Goal: Find contact information: Find contact information

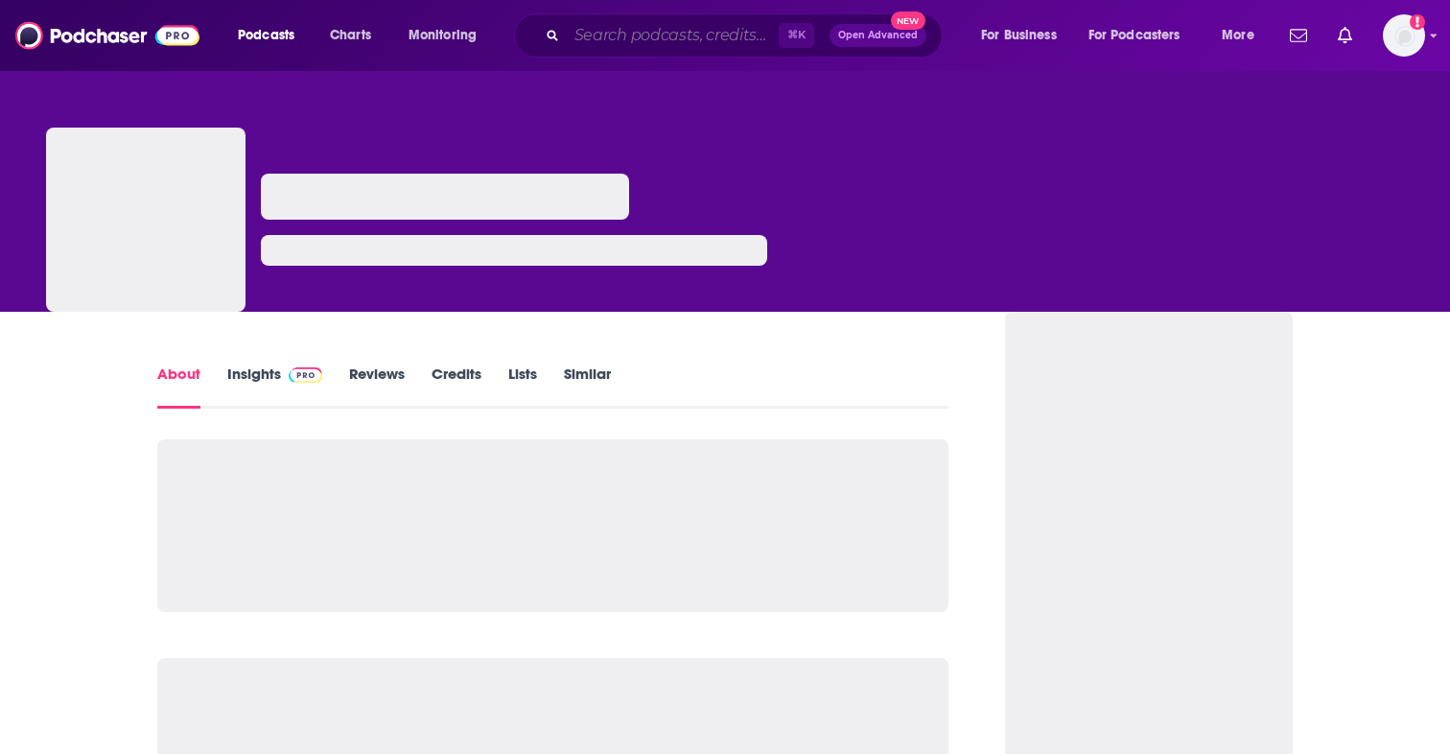
click at [726, 40] on input "Search podcasts, credits, & more..." at bounding box center [673, 35] width 212 height 31
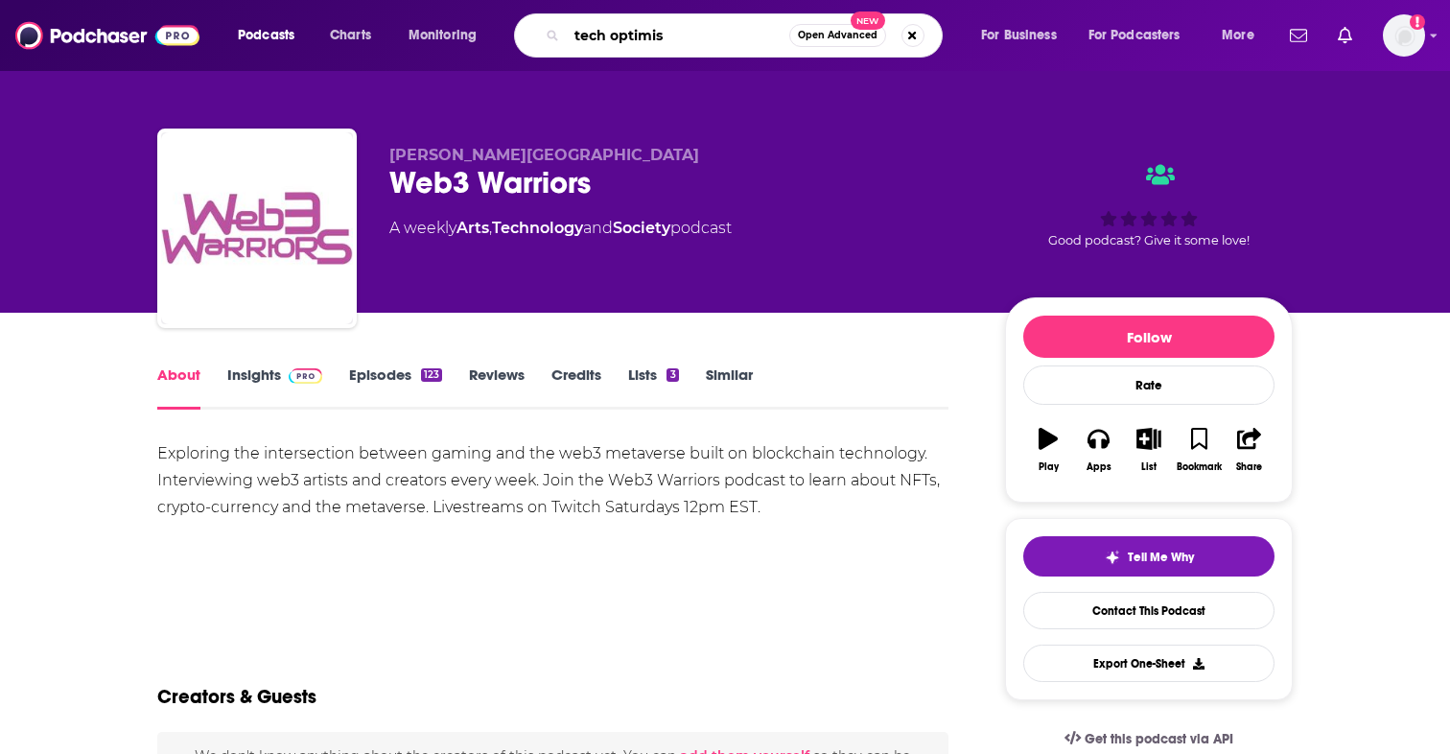
type input "tech optimist"
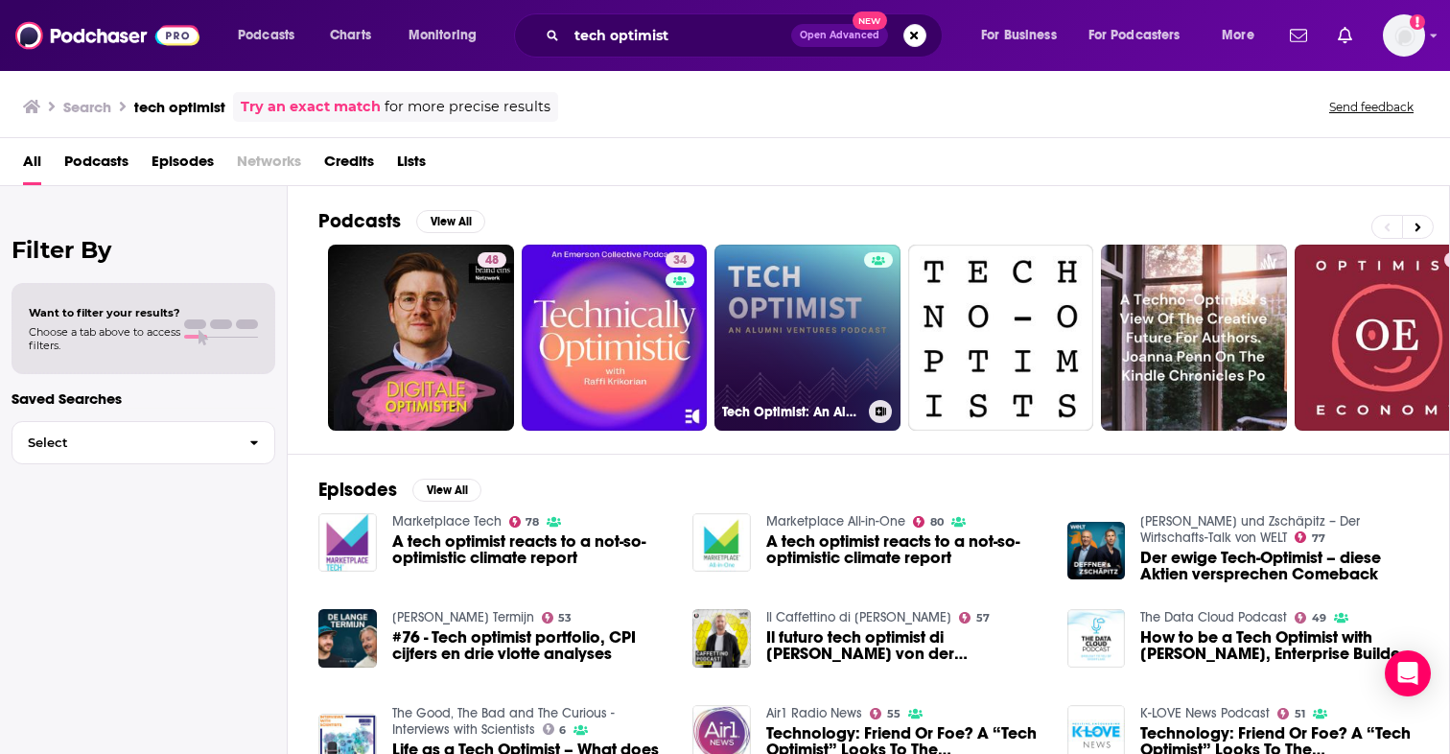
click at [745, 306] on link "Tech Optimist: An Alumni Ventures Podcast" at bounding box center [807, 338] width 186 height 186
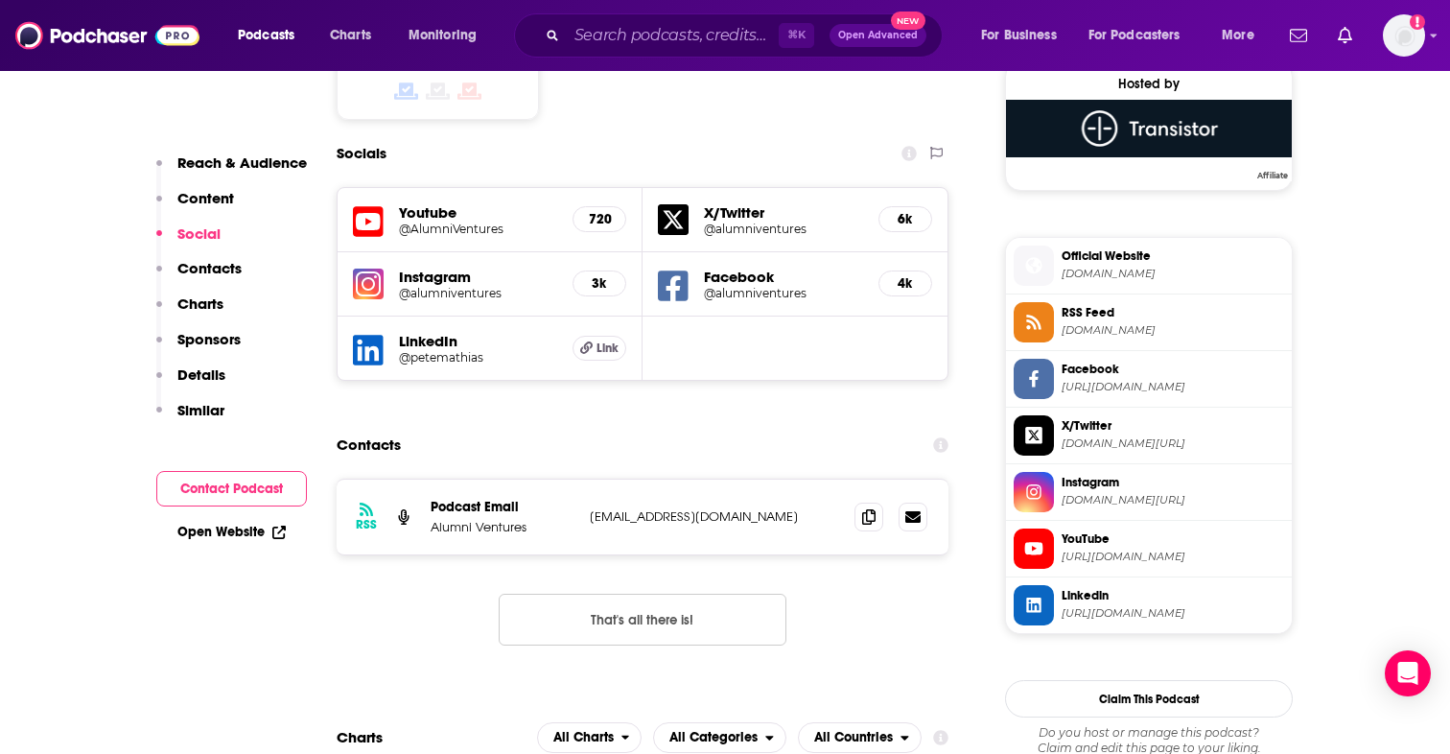
scroll to position [1421, 0]
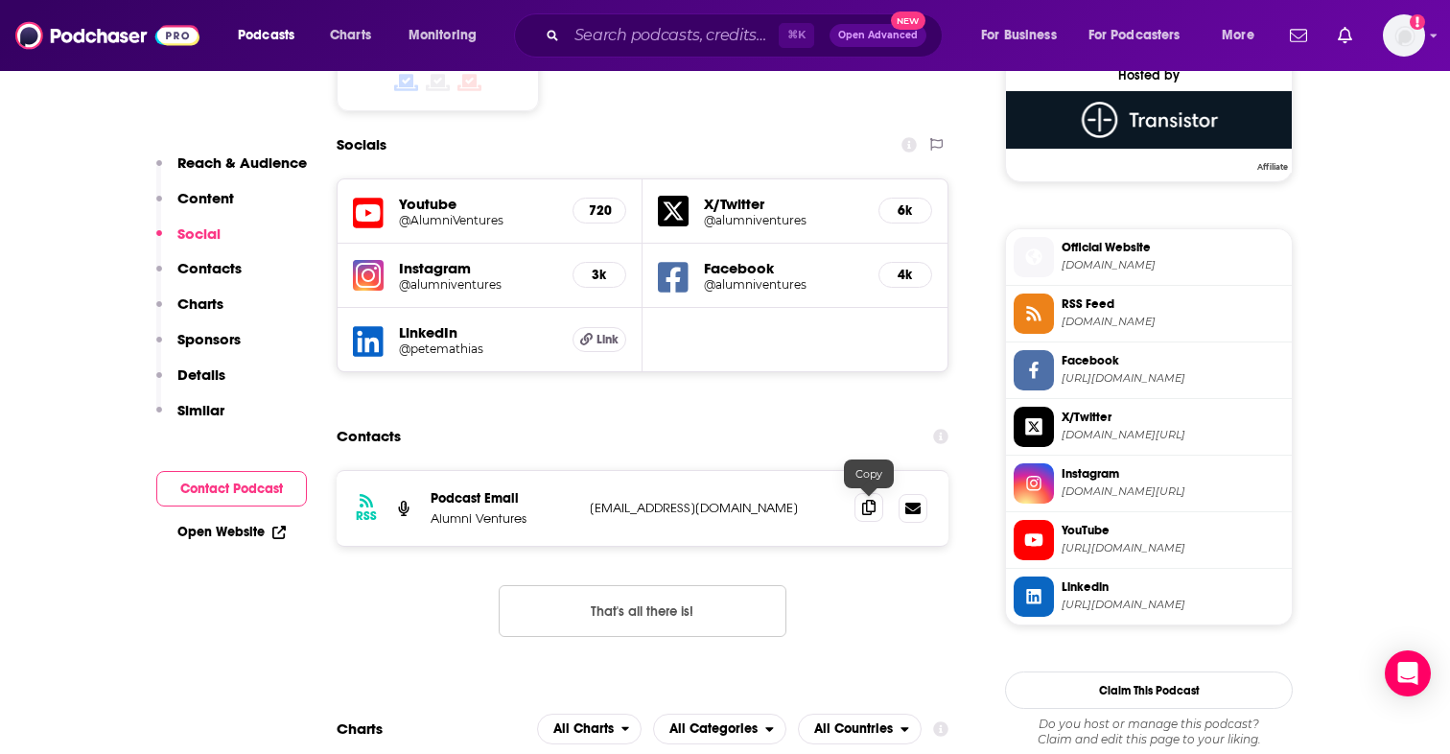
click at [862, 520] on span at bounding box center [868, 507] width 29 height 29
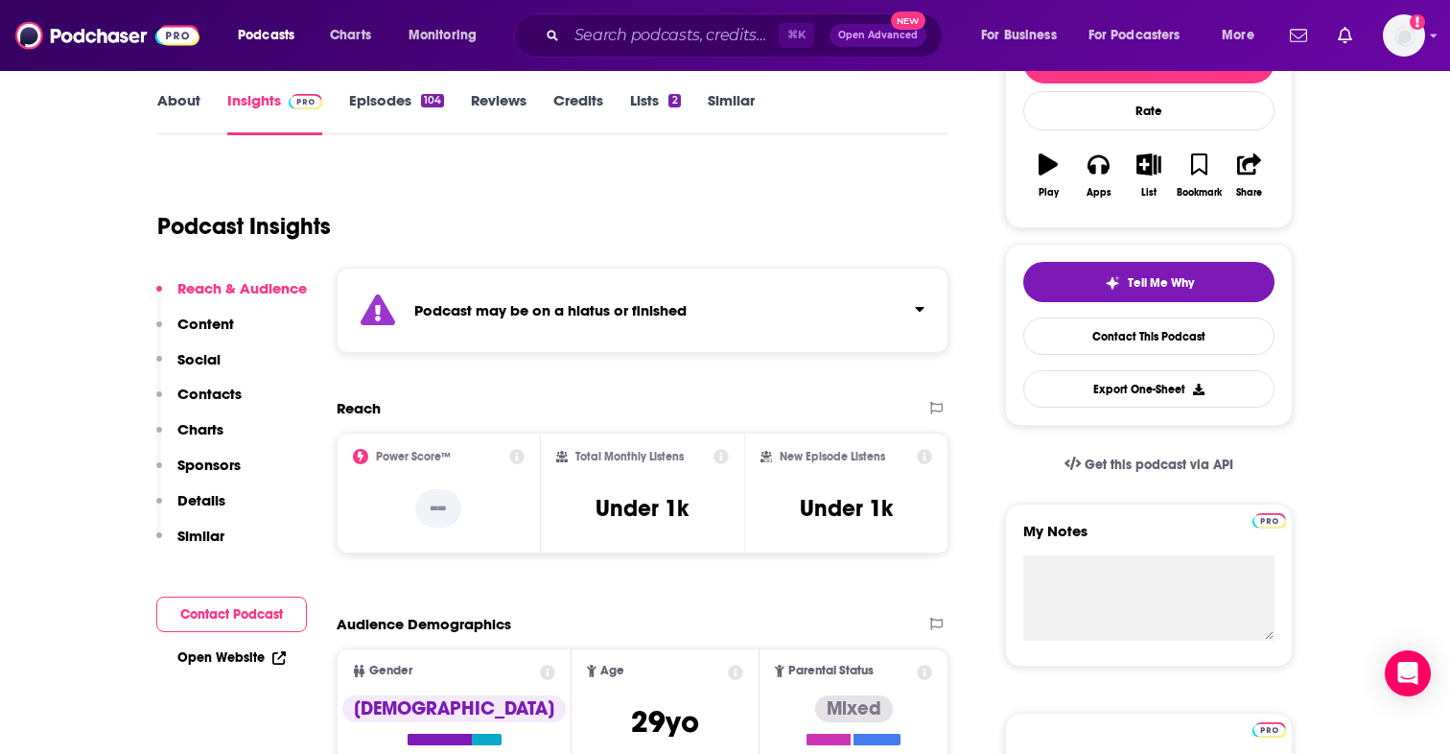
scroll to position [0, 0]
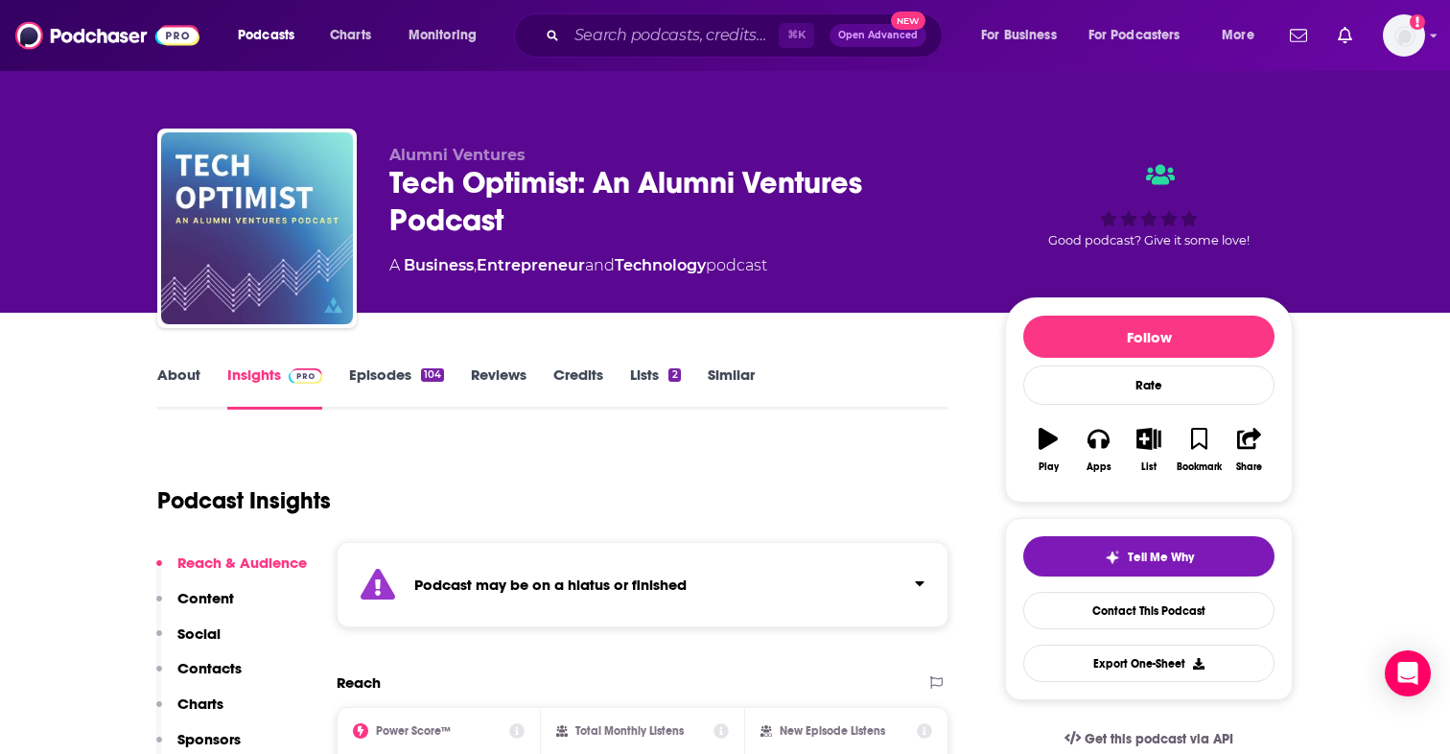
click at [580, 178] on div "Tech Optimist: An Alumni Ventures Podcast" at bounding box center [681, 201] width 585 height 75
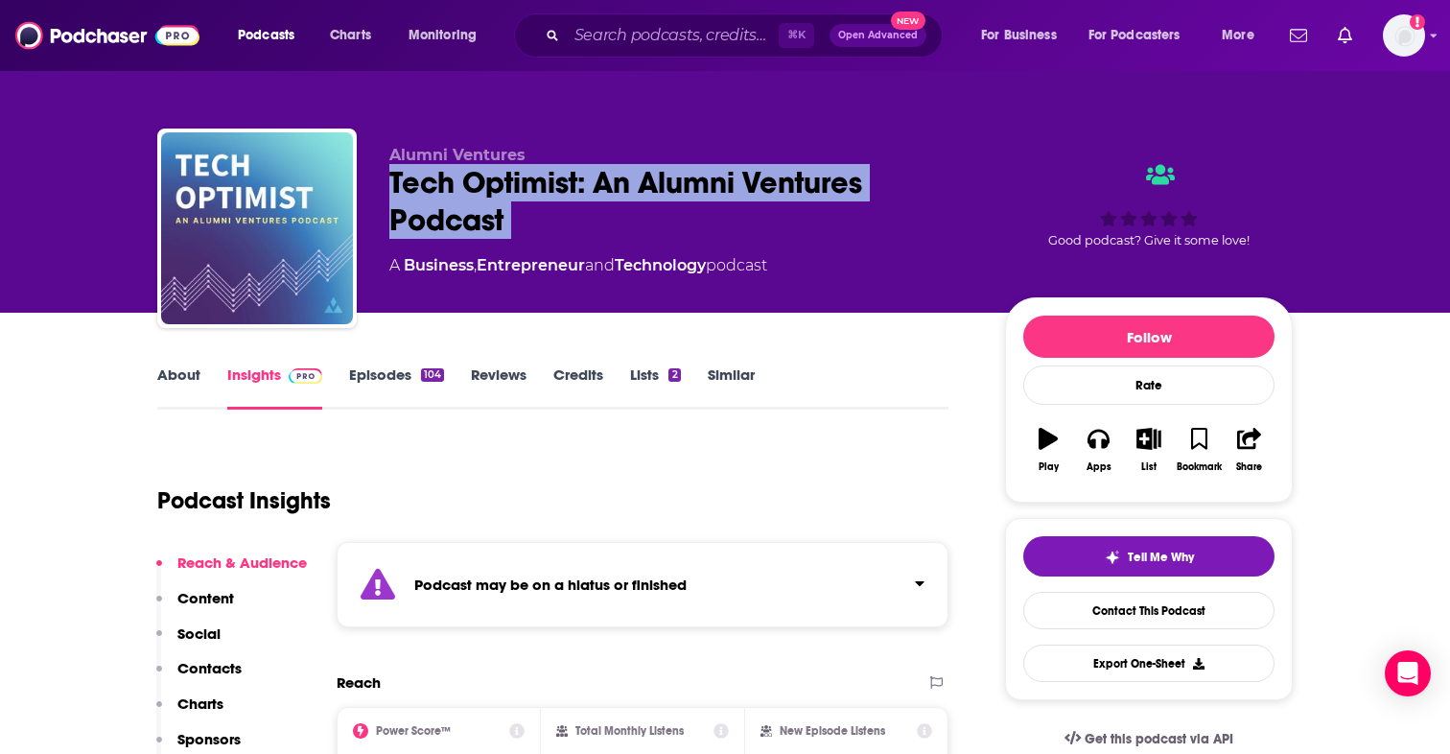
click at [580, 178] on div "Tech Optimist: An Alumni Ventures Podcast" at bounding box center [681, 201] width 585 height 75
copy div "Tech Optimist: An Alumni Ventures Podcast"
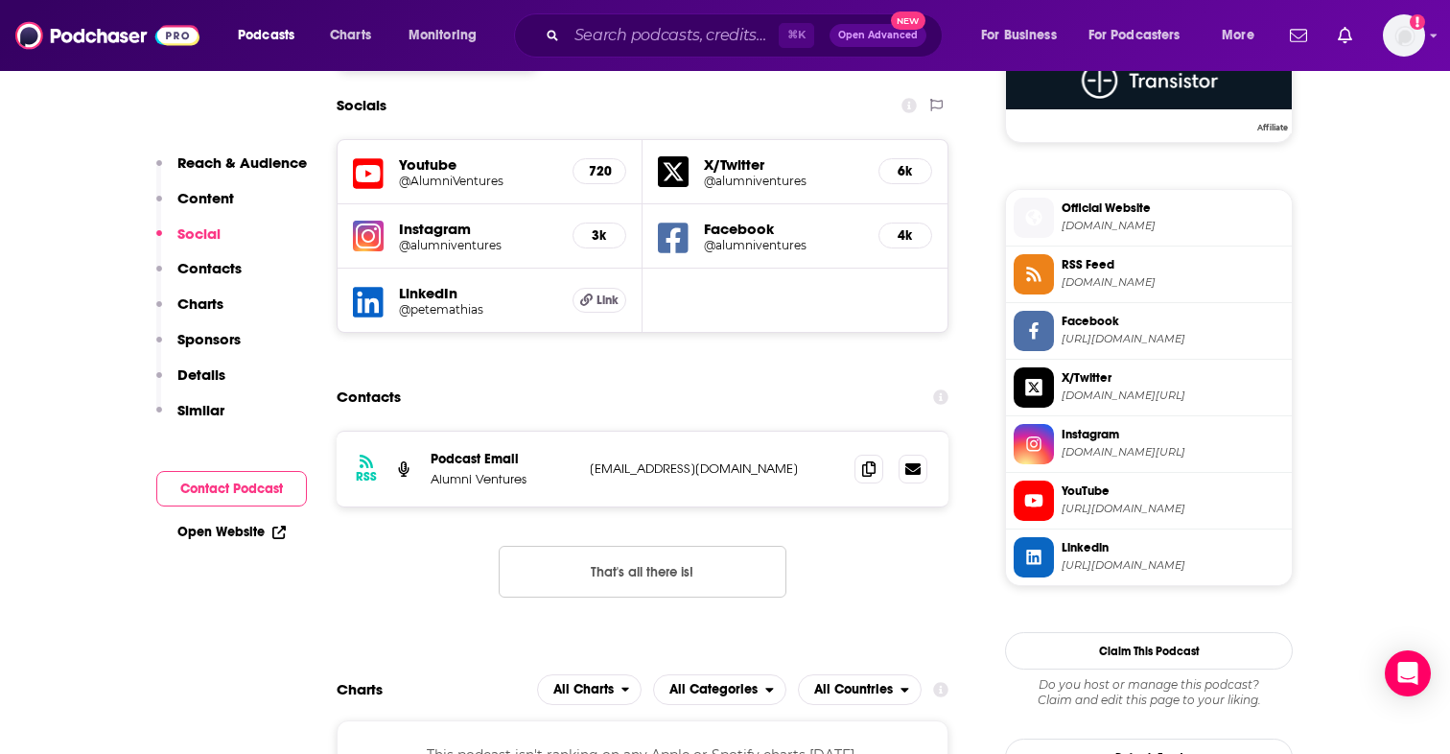
scroll to position [1459, 0]
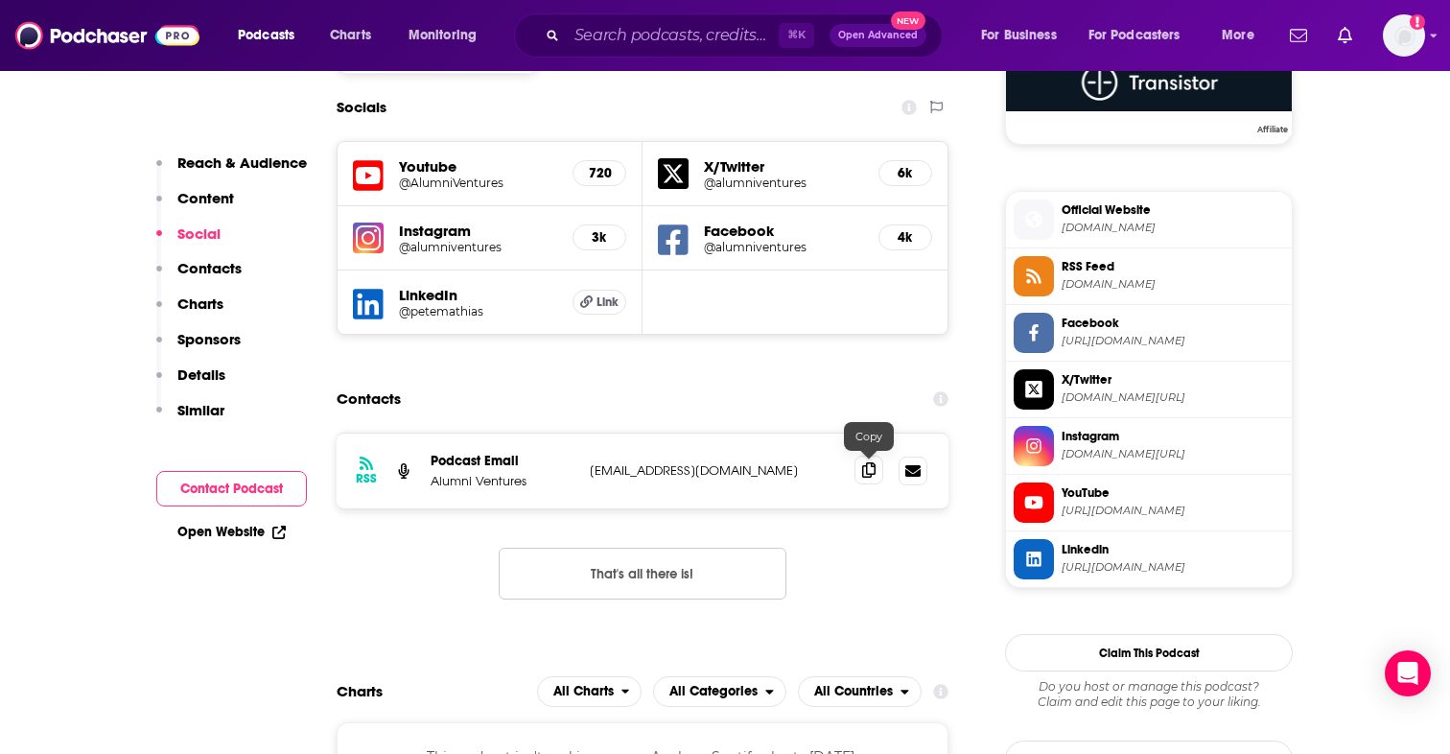
click at [869, 465] on icon at bounding box center [868, 469] width 13 height 15
